Goal: Information Seeking & Learning: Learn about a topic

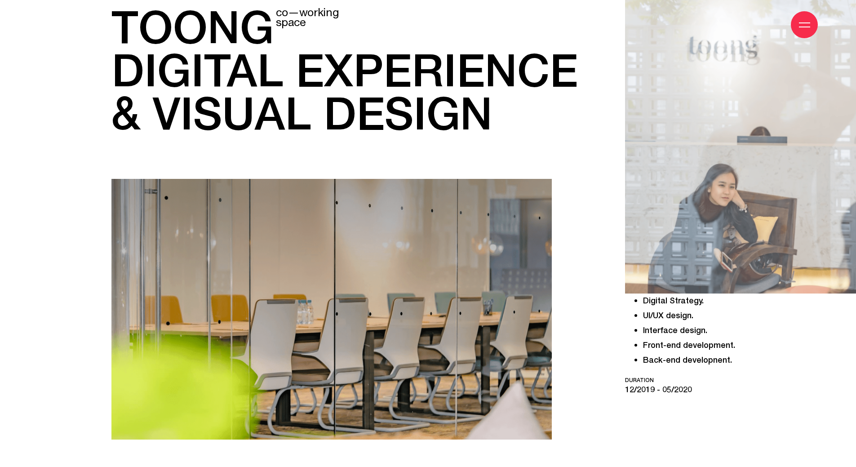
scroll to position [360, 0]
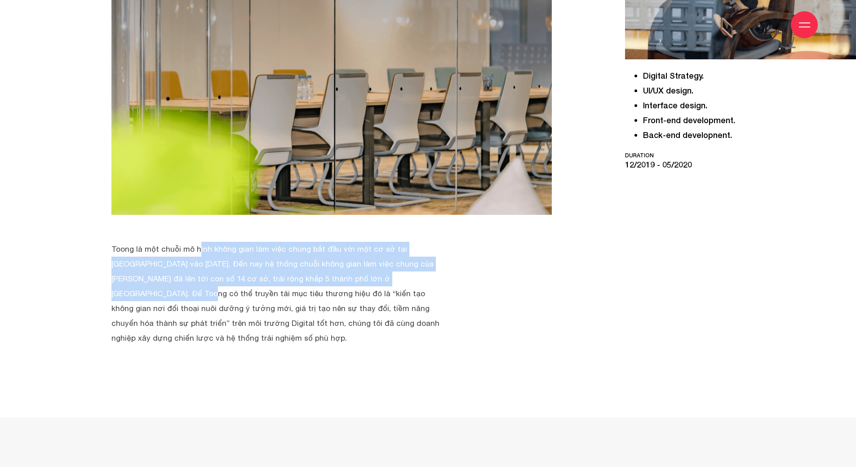
drag, startPoint x: 109, startPoint y: 248, endPoint x: 326, endPoint y: 276, distance: 218.4
click at [326, 276] on div "toong co—working space digital experience & visual design" at bounding box center [346, 46] width 492 height 597
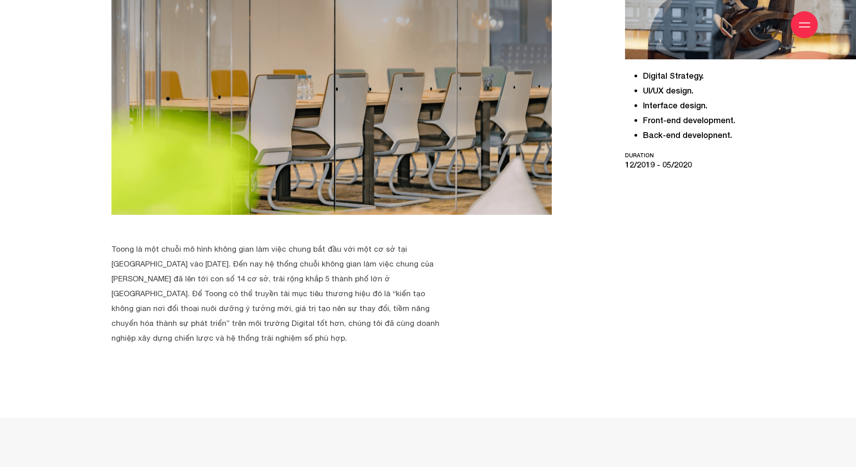
click at [444, 311] on div "toong co—working space digital experience & visual design" at bounding box center [346, 63] width 470 height 566
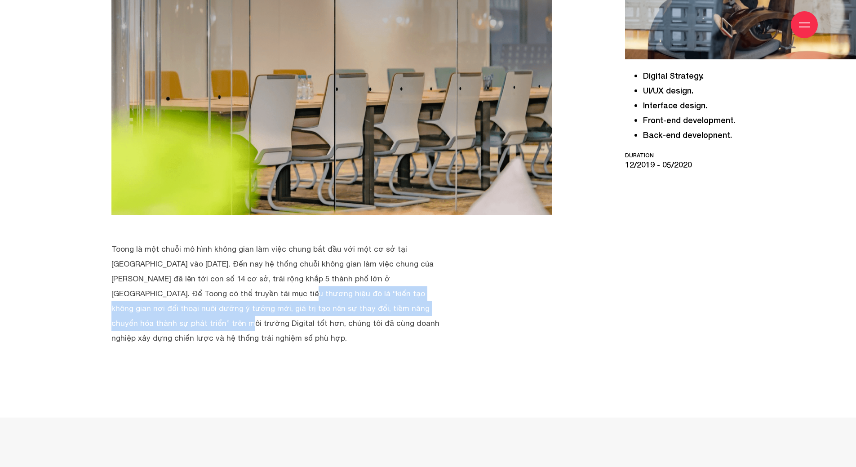
drag, startPoint x: 421, startPoint y: 277, endPoint x: 315, endPoint y: 306, distance: 109.0
click at [315, 306] on p "Toong là một chuỗi mô hình không gian làm việc chung bắt đầu với một cơ sở tại …" at bounding box center [275, 294] width 328 height 104
copy p "mục tiêu thương hiệu đó là “kiến tạo không gian nơi đối thoại nuôi dưỡng ý tưởn…"
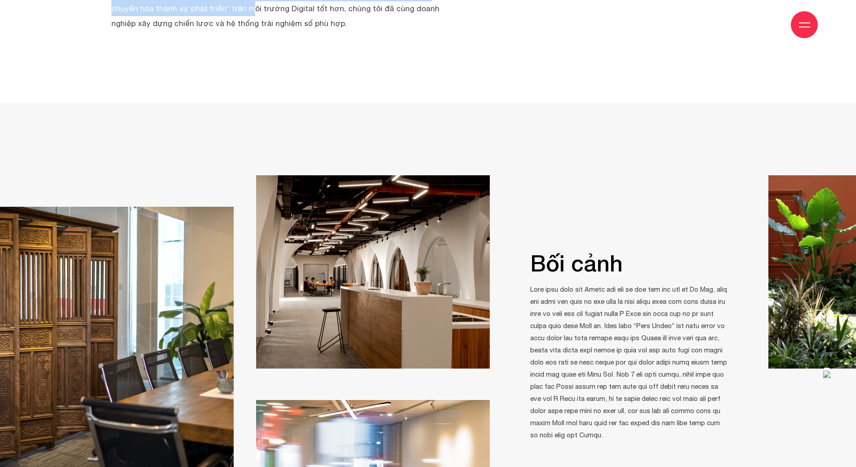
scroll to position [719, 0]
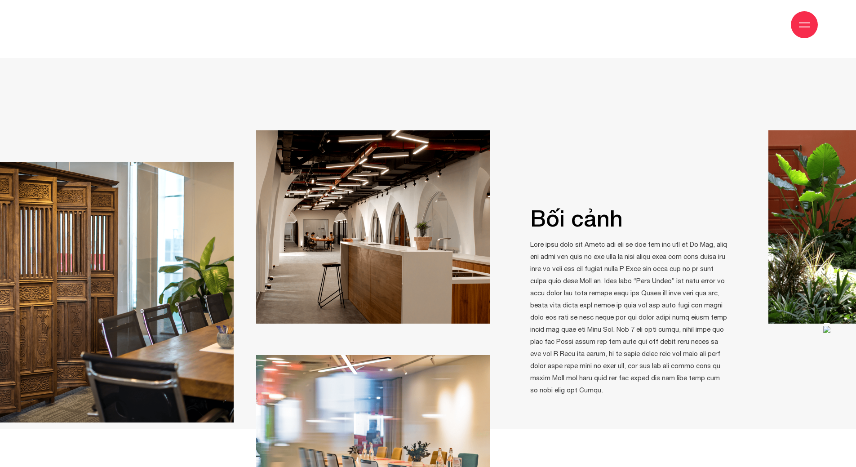
click at [181, 336] on img at bounding box center [117, 292] width 234 height 261
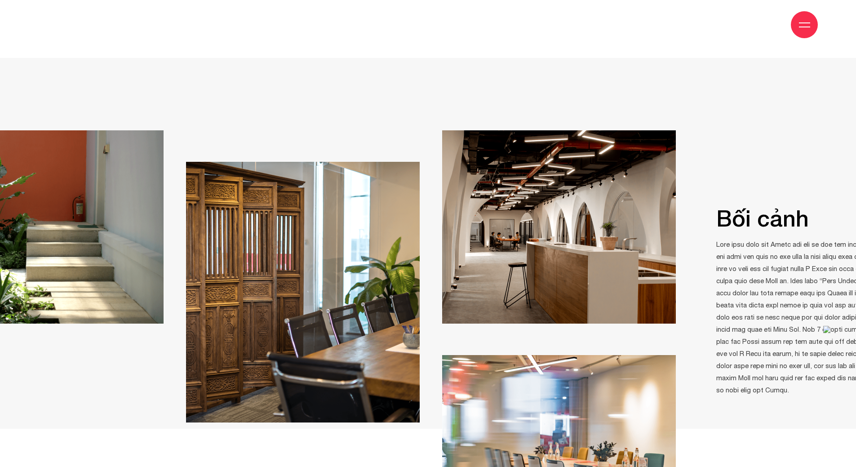
drag, startPoint x: 146, startPoint y: 328, endPoint x: 332, endPoint y: 333, distance: 186.1
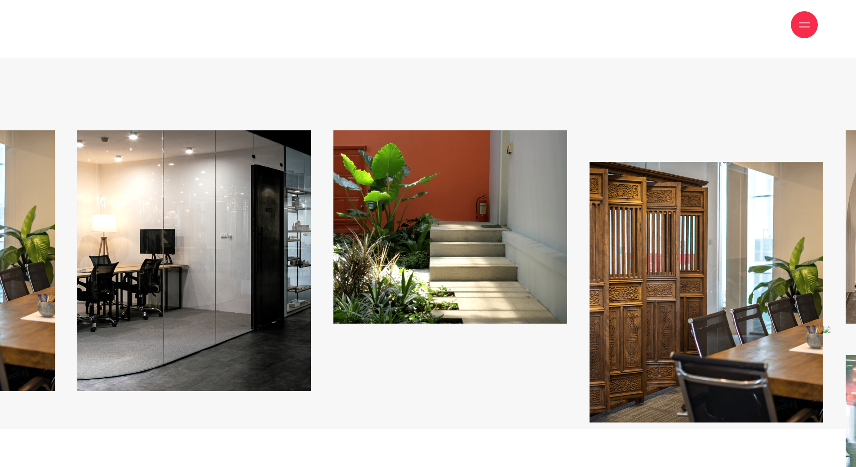
drag, startPoint x: 159, startPoint y: 240, endPoint x: 492, endPoint y: 242, distance: 333.0
click at [492, 242] on img at bounding box center [450, 226] width 234 height 193
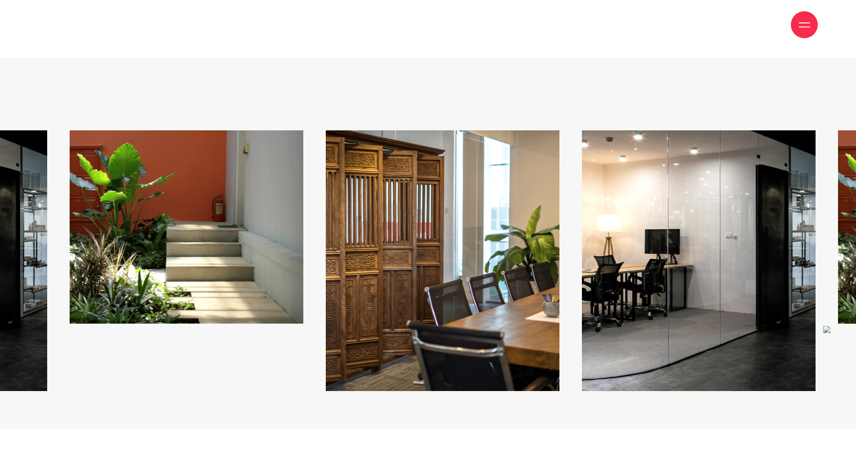
drag, startPoint x: 469, startPoint y: 253, endPoint x: 648, endPoint y: 254, distance: 179.3
click at [648, 254] on img at bounding box center [699, 260] width 234 height 261
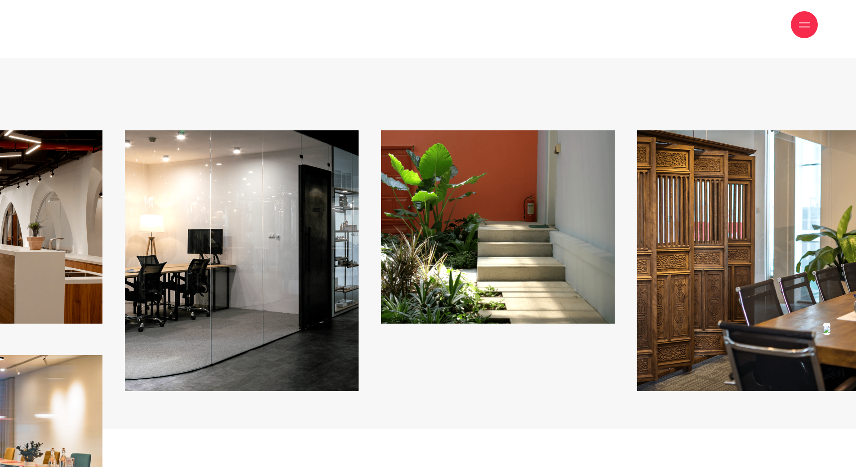
drag, startPoint x: 287, startPoint y: 239, endPoint x: 603, endPoint y: 240, distance: 316.4
click at [599, 240] on img at bounding box center [498, 226] width 234 height 193
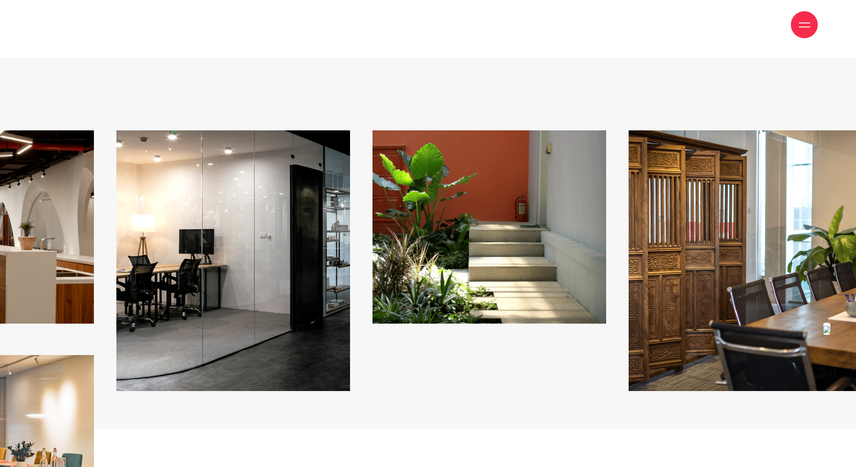
drag, startPoint x: 400, startPoint y: 240, endPoint x: 333, endPoint y: 239, distance: 66.5
click at [373, 239] on img at bounding box center [490, 226] width 234 height 193
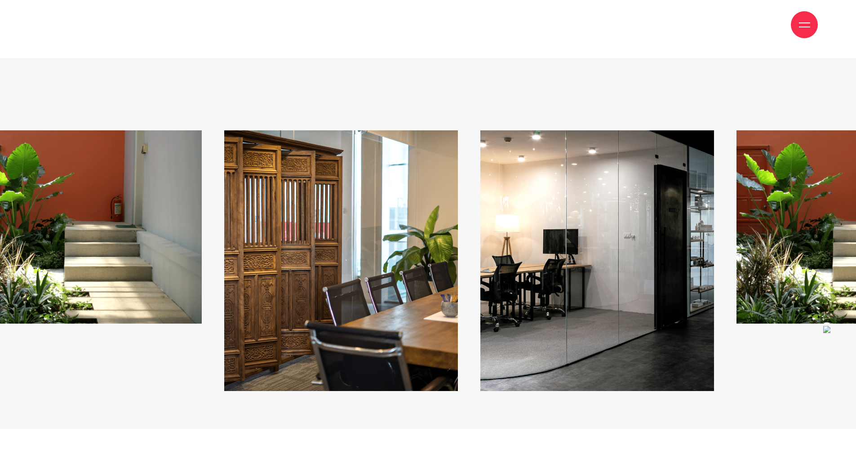
drag, startPoint x: 686, startPoint y: 303, endPoint x: 162, endPoint y: 297, distance: 524.1
click at [224, 299] on img at bounding box center [341, 260] width 234 height 261
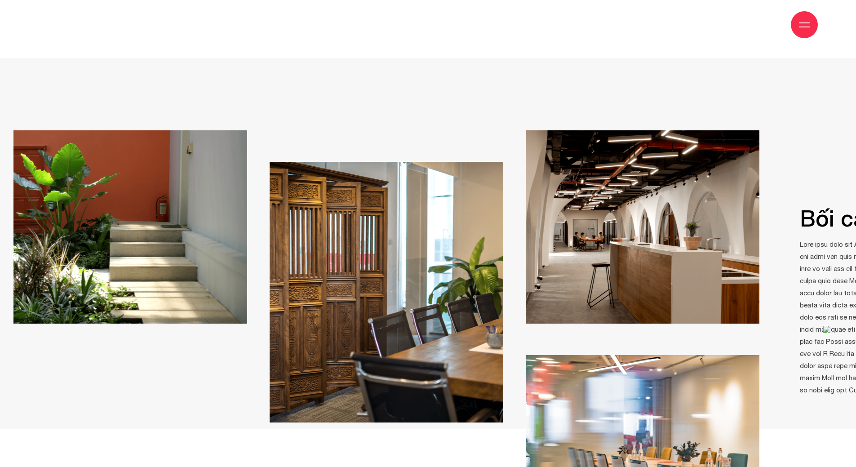
drag, startPoint x: 649, startPoint y: 244, endPoint x: 358, endPoint y: 244, distance: 290.8
click at [360, 244] on img at bounding box center [387, 292] width 234 height 261
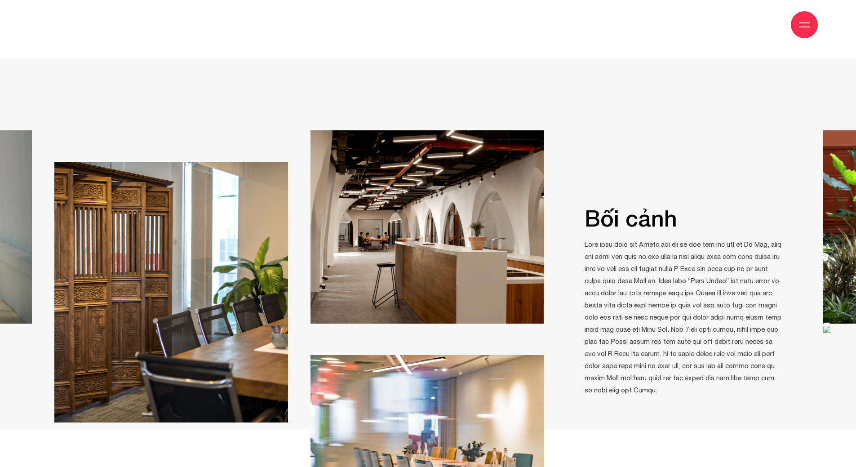
drag, startPoint x: 640, startPoint y: 241, endPoint x: 435, endPoint y: 241, distance: 205.4
click at [435, 241] on img at bounding box center [428, 226] width 234 height 193
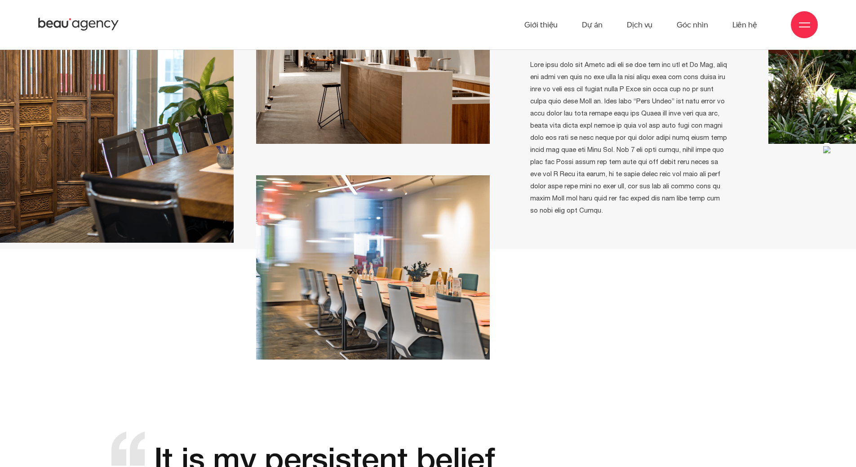
scroll to position [854, 0]
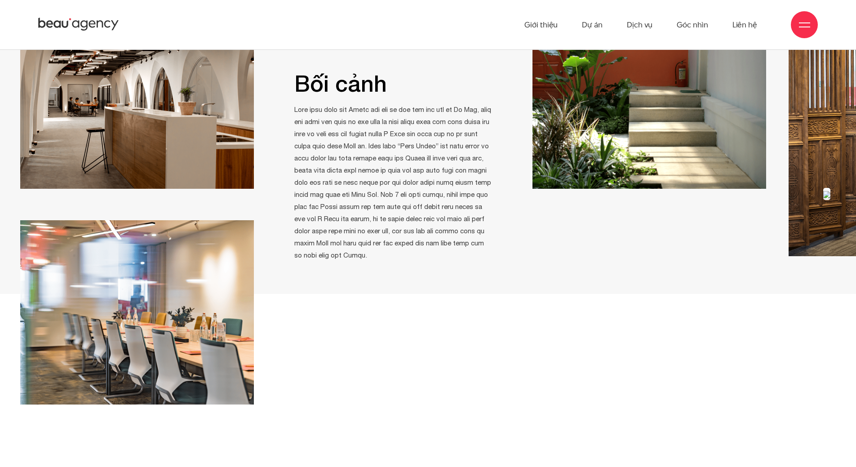
drag, startPoint x: 641, startPoint y: 173, endPoint x: 254, endPoint y: 173, distance: 387.4
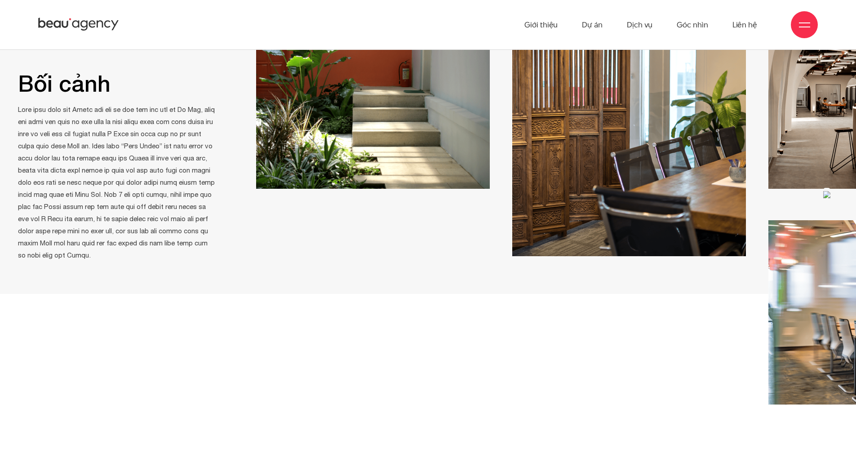
drag, startPoint x: 743, startPoint y: 172, endPoint x: 511, endPoint y: 173, distance: 231.9
click at [514, 173] on img at bounding box center [629, 126] width 234 height 261
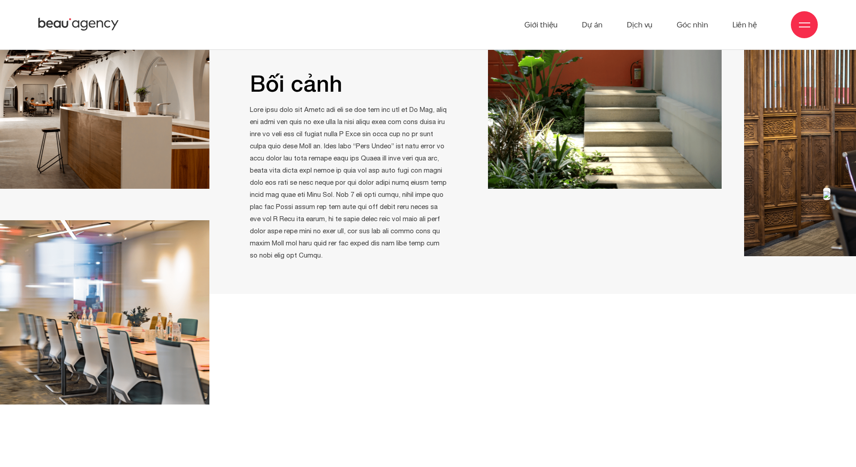
drag, startPoint x: 521, startPoint y: 191, endPoint x: 810, endPoint y: 228, distance: 291.0
click at [850, 227] on img at bounding box center [861, 126] width 234 height 261
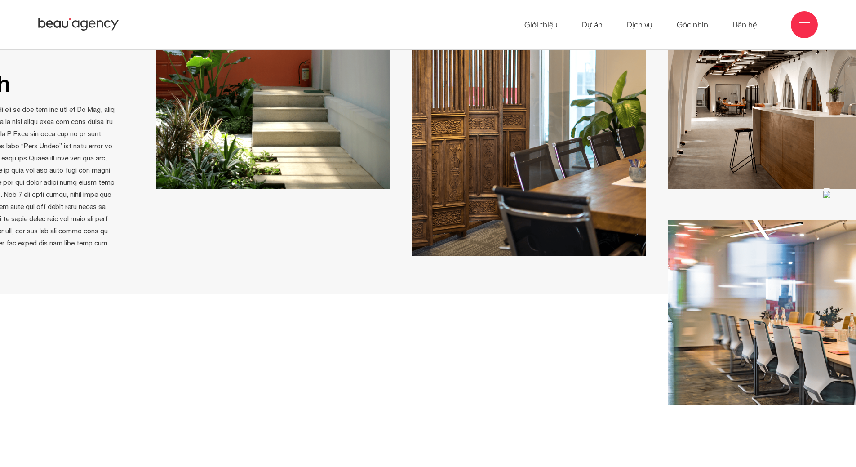
drag, startPoint x: 652, startPoint y: 151, endPoint x: 509, endPoint y: 198, distance: 150.8
click at [278, 153] on img at bounding box center [273, 92] width 234 height 193
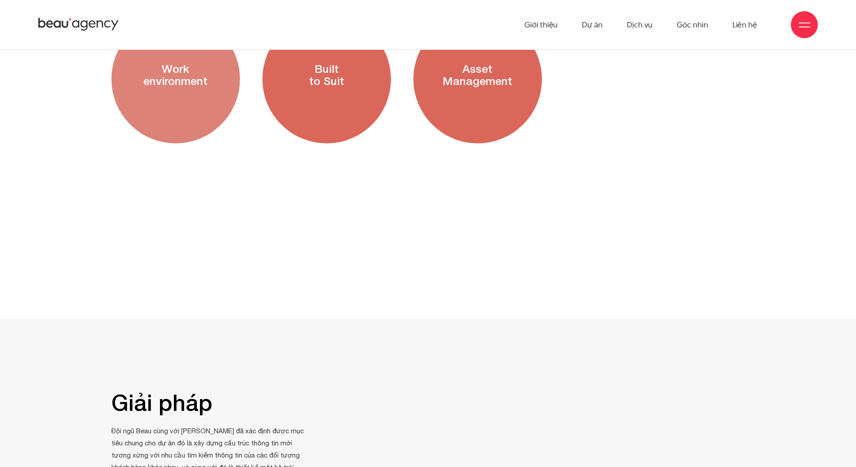
scroll to position [1663, 0]
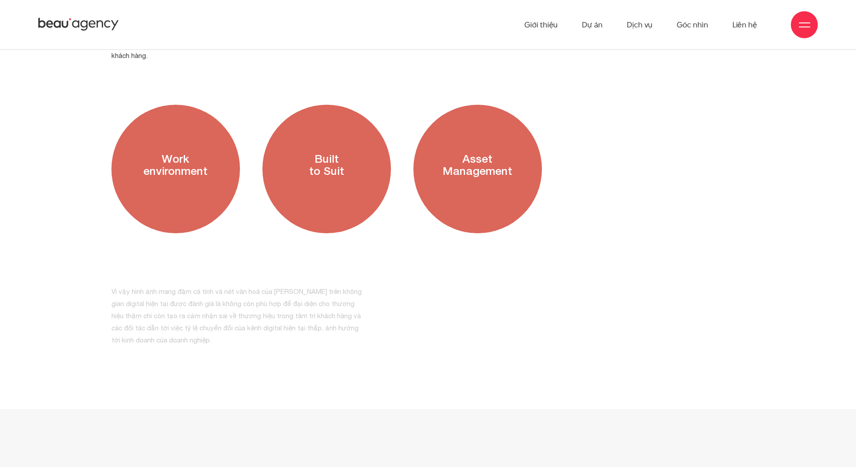
click at [170, 168] on h3 "Work environment" at bounding box center [175, 165] width 129 height 120
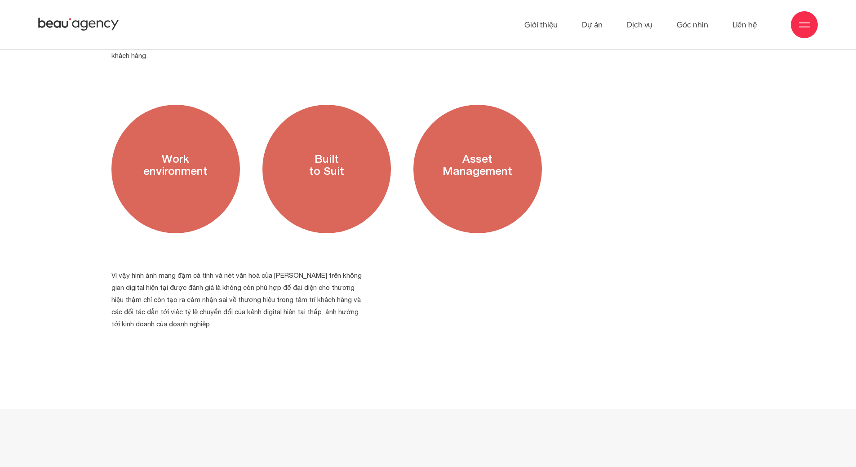
click at [326, 179] on h3 "Built to Suit" at bounding box center [326, 165] width 129 height 120
drag, startPoint x: 344, startPoint y: 108, endPoint x: 325, endPoint y: 122, distance: 22.8
click at [341, 110] on h3 "Built to Suit" at bounding box center [326, 165] width 129 height 120
click at [299, 150] on h3 "Built to Suit" at bounding box center [326, 165] width 129 height 120
click at [309, 145] on h3 "Built to Suit" at bounding box center [326, 165] width 129 height 120
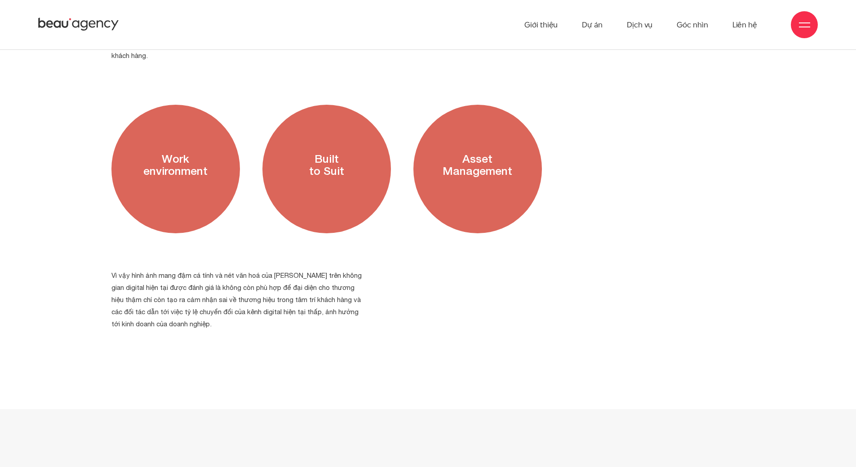
click at [521, 137] on h3 "Asset Management" at bounding box center [477, 165] width 129 height 120
click at [456, 313] on section "Ở góc độ kinh doanh, ngoài việc xây dựng và cho thuê không gian làm việc chung,…" at bounding box center [428, 157] width 856 height 504
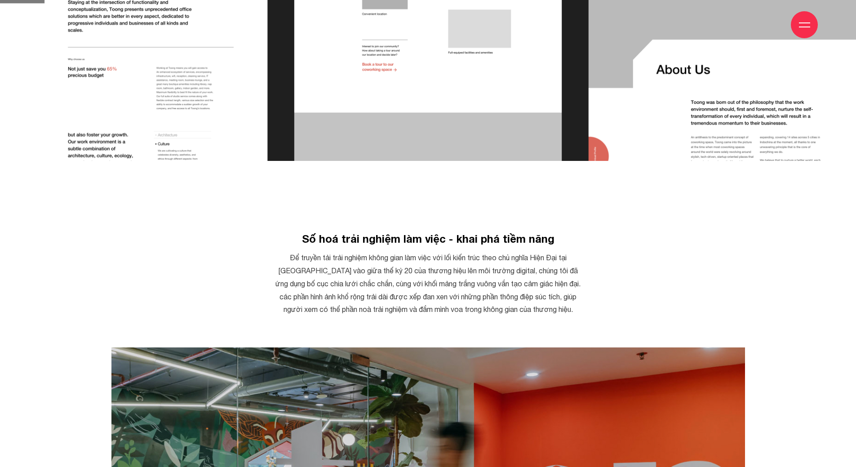
scroll to position [5213, 0]
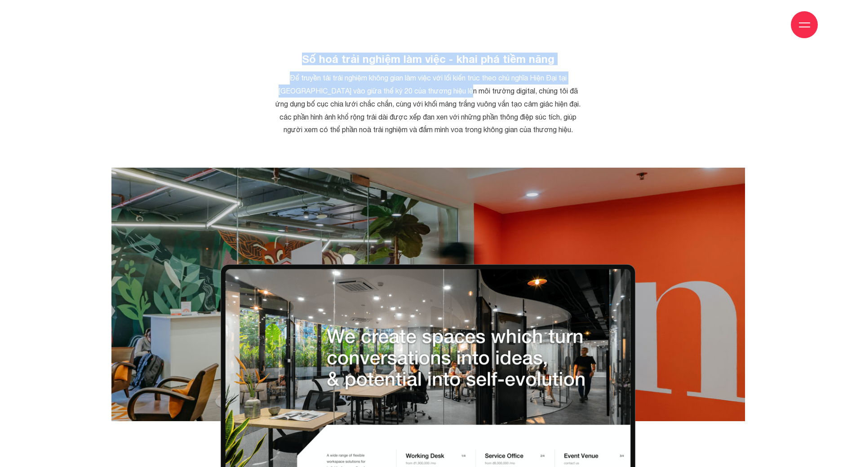
drag, startPoint x: 446, startPoint y: 37, endPoint x: 455, endPoint y: 49, distance: 15.1
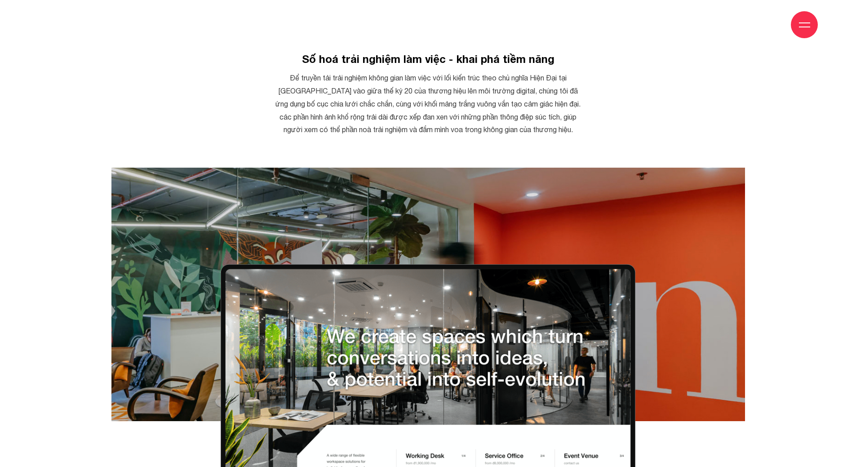
click at [595, 63] on div "Số hoá trải nghiệm làm việc - khai phá tiềm năng Để truyền tải trải nghiệm khôn…" at bounding box center [428, 110] width 656 height 115
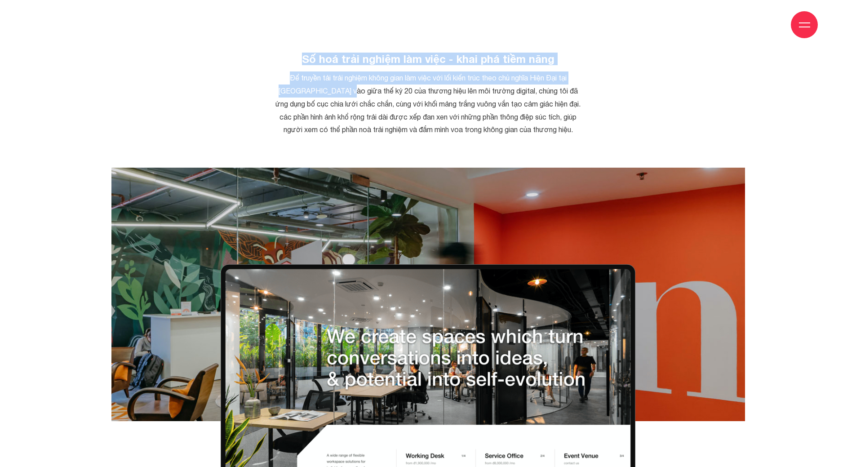
drag, startPoint x: 446, startPoint y: 37, endPoint x: 339, endPoint y: 54, distance: 107.8
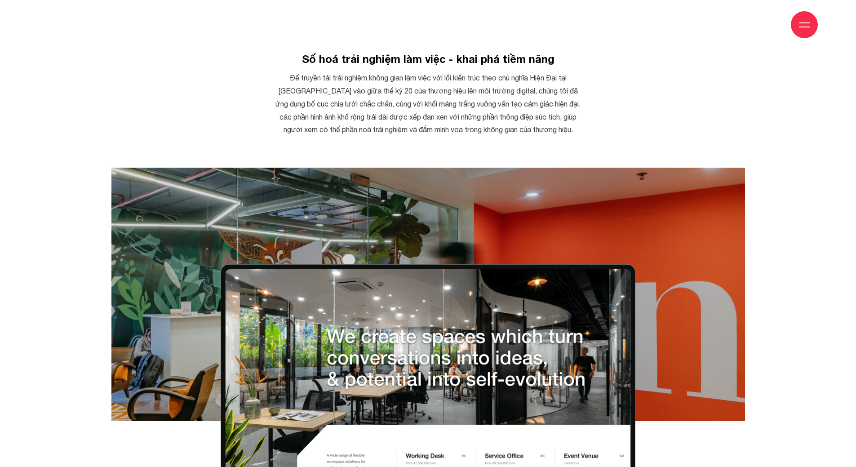
click at [616, 88] on div "Số hoá trải nghiệm làm việc - khai phá tiềm năng Để truyền tải trải nghiệm khôn…" at bounding box center [428, 110] width 656 height 115
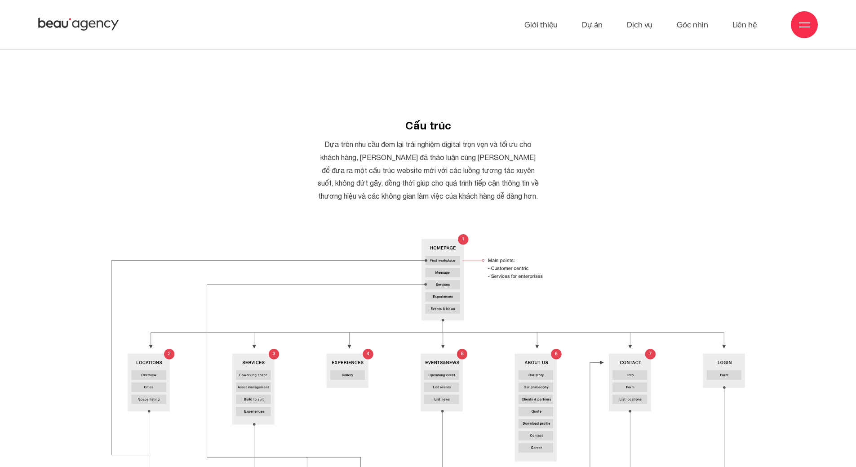
scroll to position [2605, 0]
